Goal: Check status: Check status

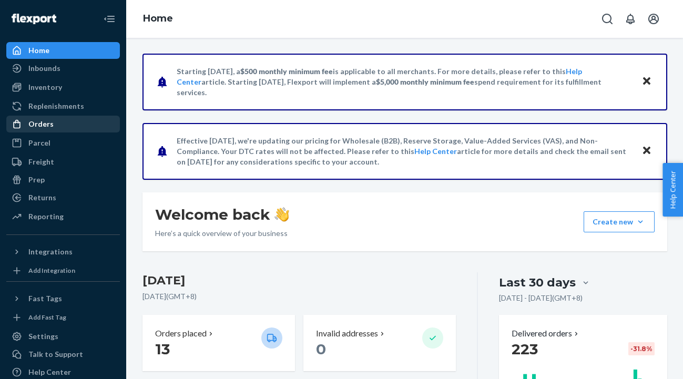
click at [64, 122] on div "Orders" at bounding box center [62, 124] width 111 height 15
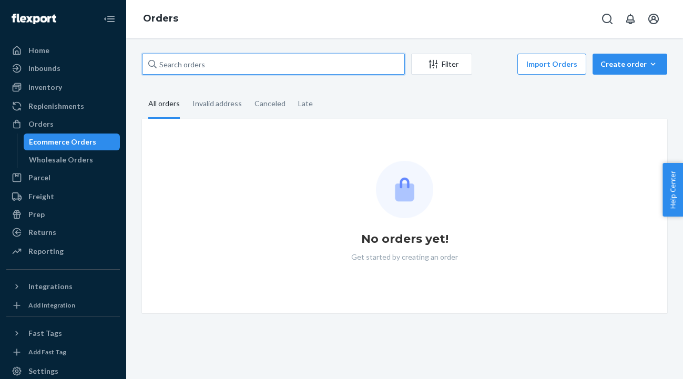
click at [190, 66] on input "text" at bounding box center [273, 64] width 263 height 21
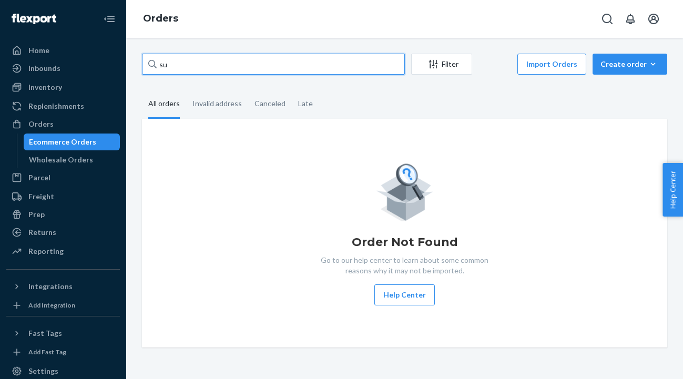
type input "s"
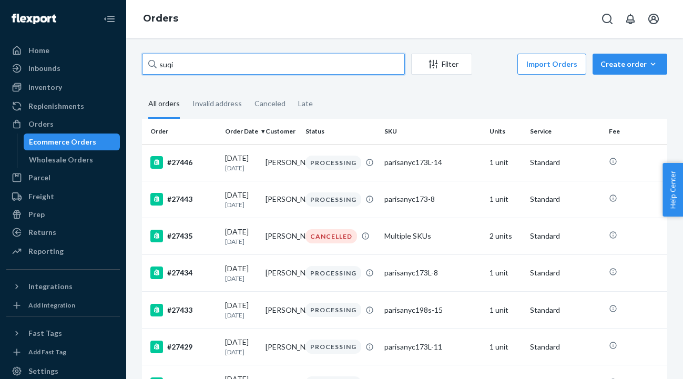
drag, startPoint x: 249, startPoint y: 66, endPoint x: 216, endPoint y: 64, distance: 33.2
click at [249, 66] on input "suqi" at bounding box center [273, 64] width 263 height 21
drag, startPoint x: 216, startPoint y: 64, endPoint x: 136, endPoint y: 63, distance: 80.4
paste input "Suqi L"
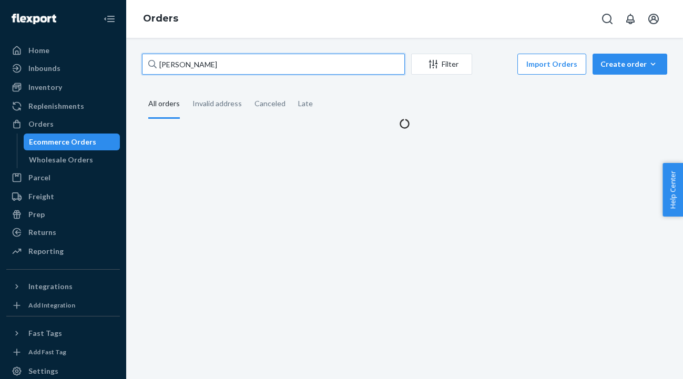
type input "Suqi Li"
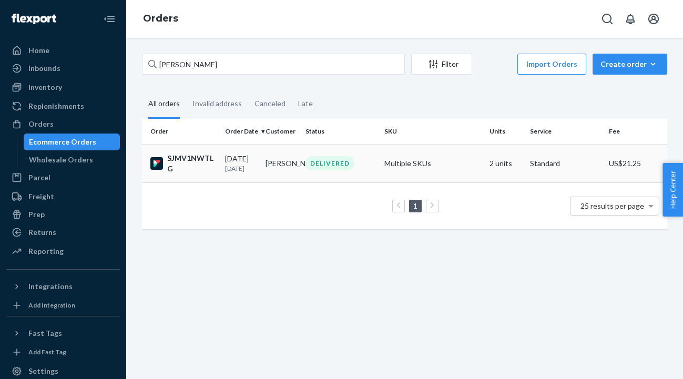
click at [268, 171] on td "Suqi Li" at bounding box center [281, 163] width 40 height 38
click at [247, 162] on div "08/19/2025 6 days ago" at bounding box center [241, 162] width 32 height 19
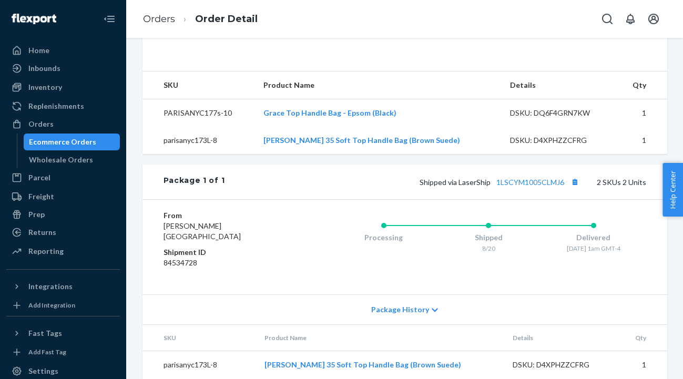
scroll to position [314, 0]
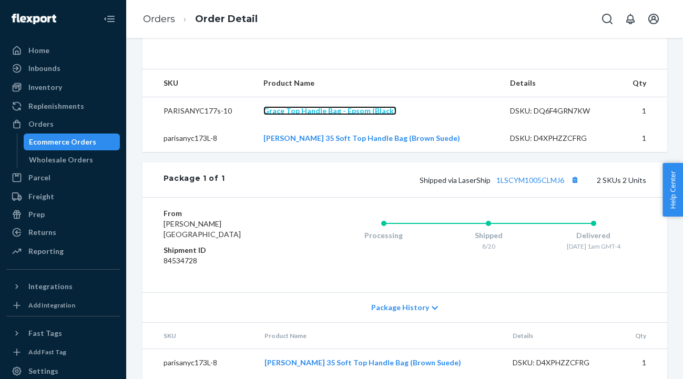
click at [354, 115] on link "Grace Top Handle Bag - Epsom (Black)" at bounding box center [329, 110] width 133 height 9
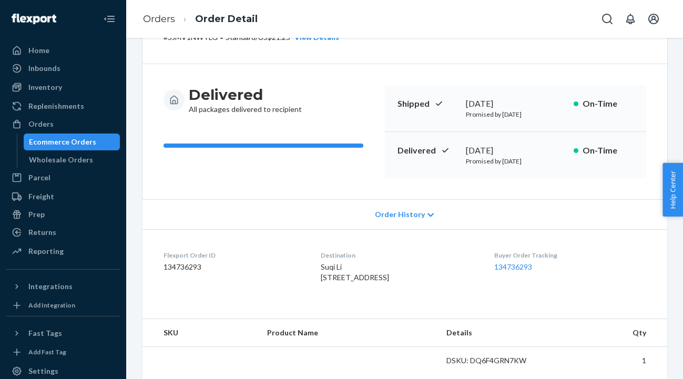
click at [419, 221] on div "Order History" at bounding box center [404, 214] width 525 height 30
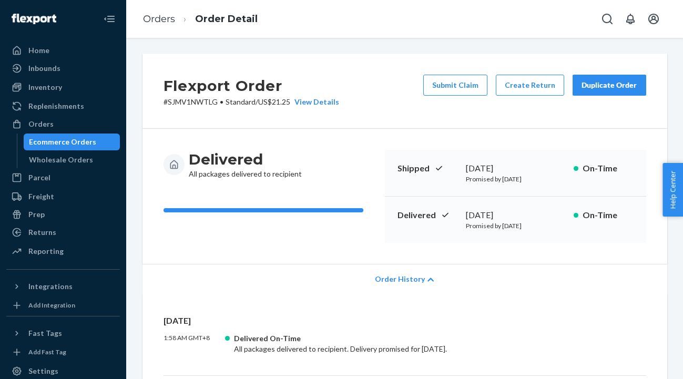
click at [175, 19] on li "Order Detail" at bounding box center [216, 19] width 83 height 14
click at [169, 20] on link "Orders" at bounding box center [159, 19] width 32 height 12
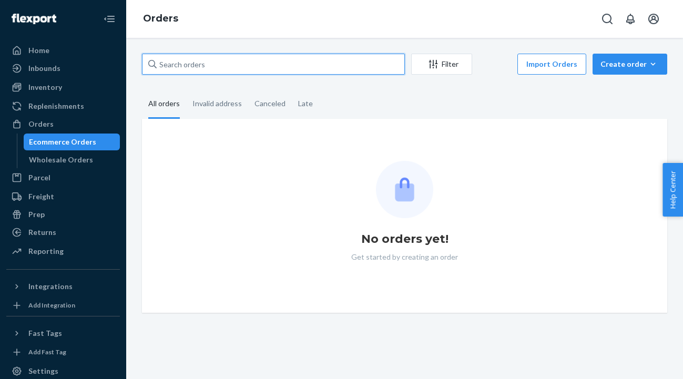
click at [279, 62] on input "text" at bounding box center [273, 64] width 263 height 21
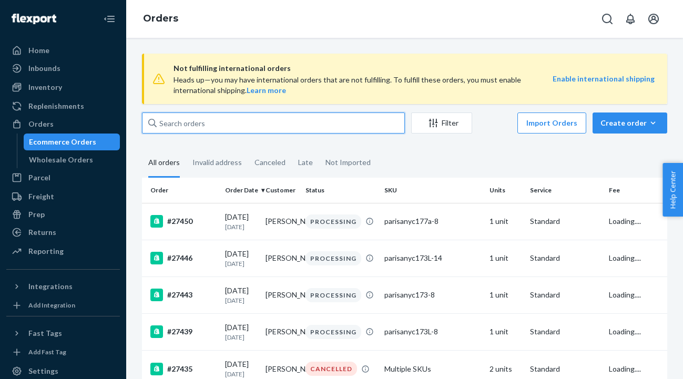
paste input "Suqi Li"
type input "Suqi Li"
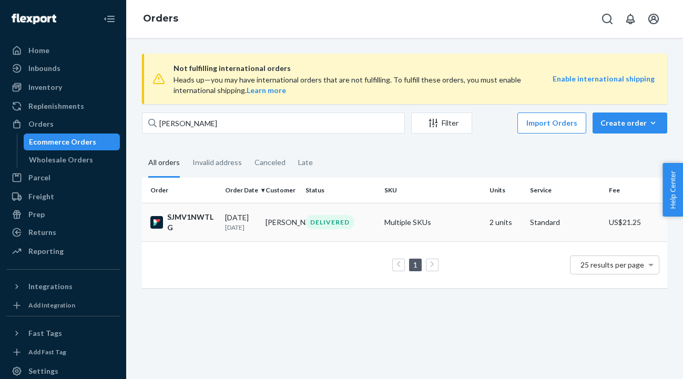
click at [243, 215] on div "08/19/2025 6 days ago" at bounding box center [241, 221] width 32 height 19
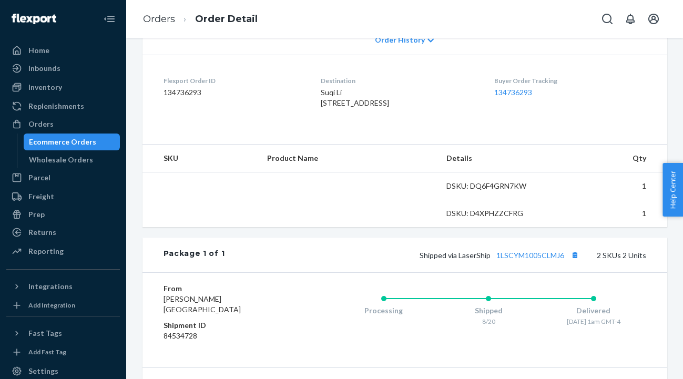
scroll to position [373, 0]
